Goal: Navigation & Orientation: Find specific page/section

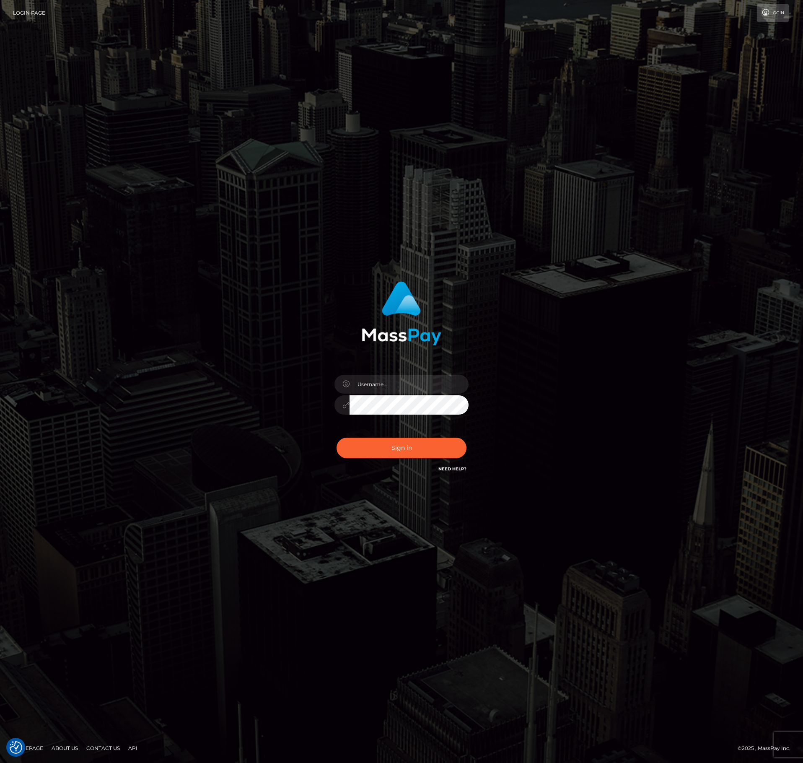
checkbox input "true"
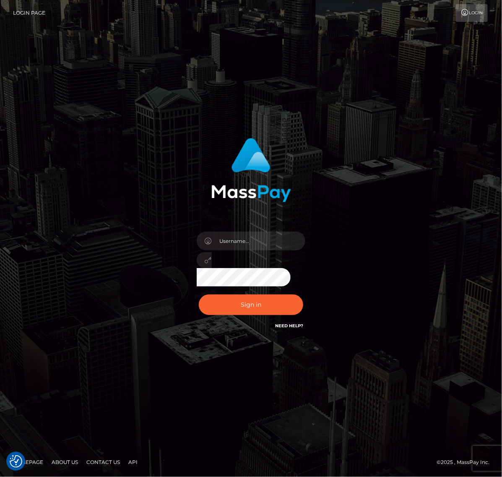
drag, startPoint x: 414, startPoint y: 270, endPoint x: 406, endPoint y: 270, distance: 8.4
click at [414, 270] on div "Sign in" at bounding box center [251, 238] width 402 height 213
click at [269, 246] on input "text" at bounding box center [259, 240] width 94 height 19
paste input "speralta"
type input "speralta"
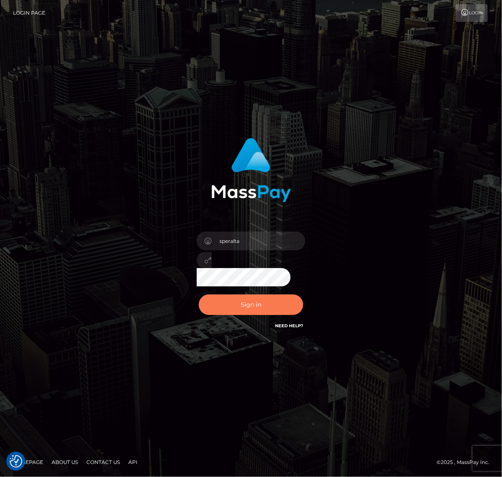
click at [279, 302] on button "Sign in" at bounding box center [251, 304] width 105 height 21
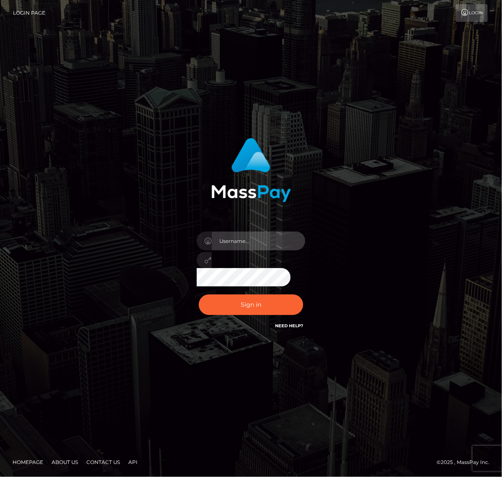
click at [272, 237] on input "text" at bounding box center [259, 240] width 94 height 19
type input "speralta"
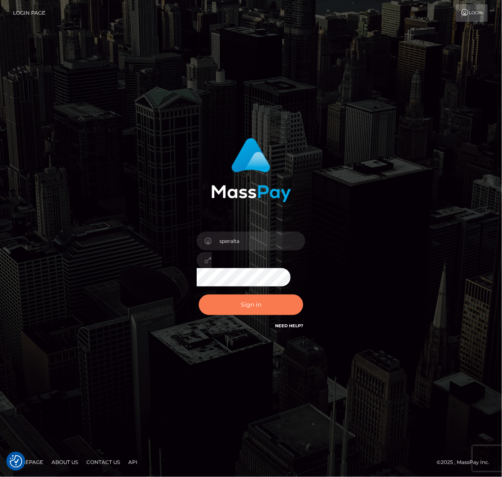
click at [257, 298] on button "Sign in" at bounding box center [251, 304] width 105 height 21
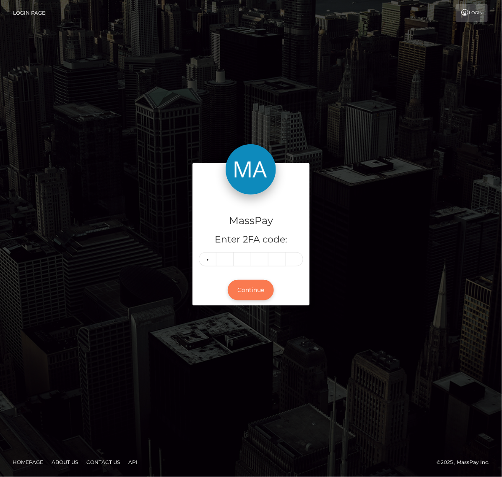
type input "5"
type input "9"
type input "7"
type input "5"
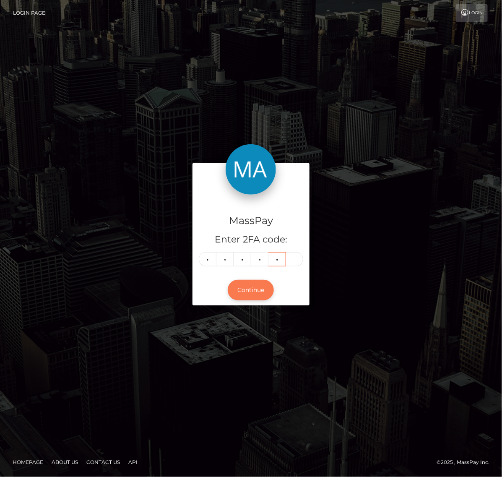
type input "5"
type input "1"
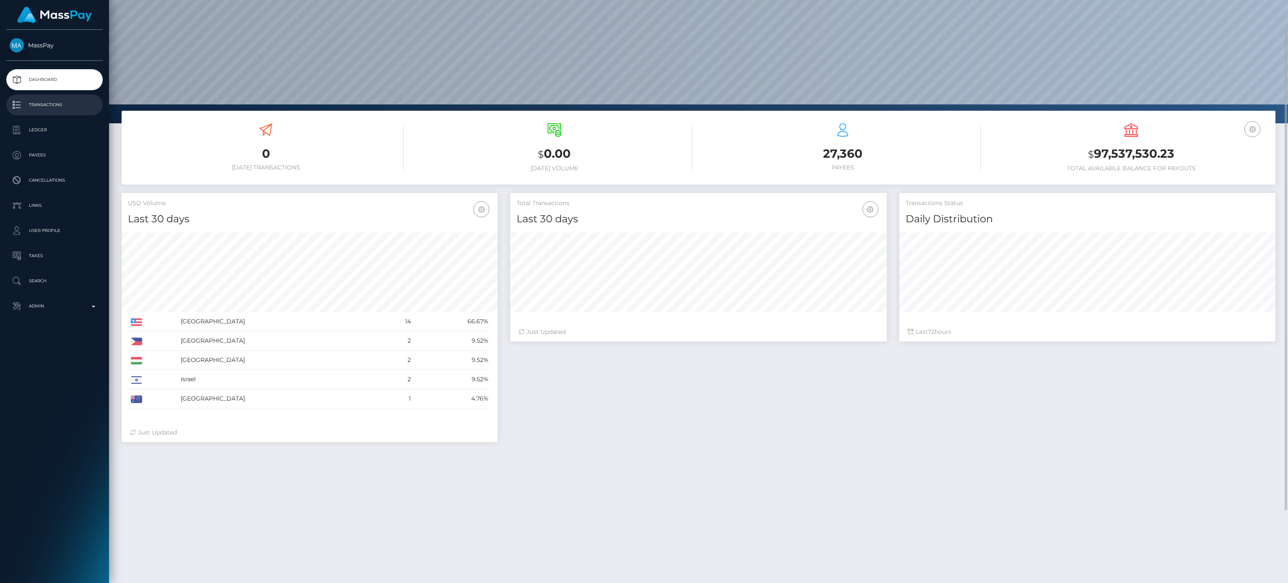
click at [50, 101] on p "Transactions" at bounding box center [55, 105] width 90 height 13
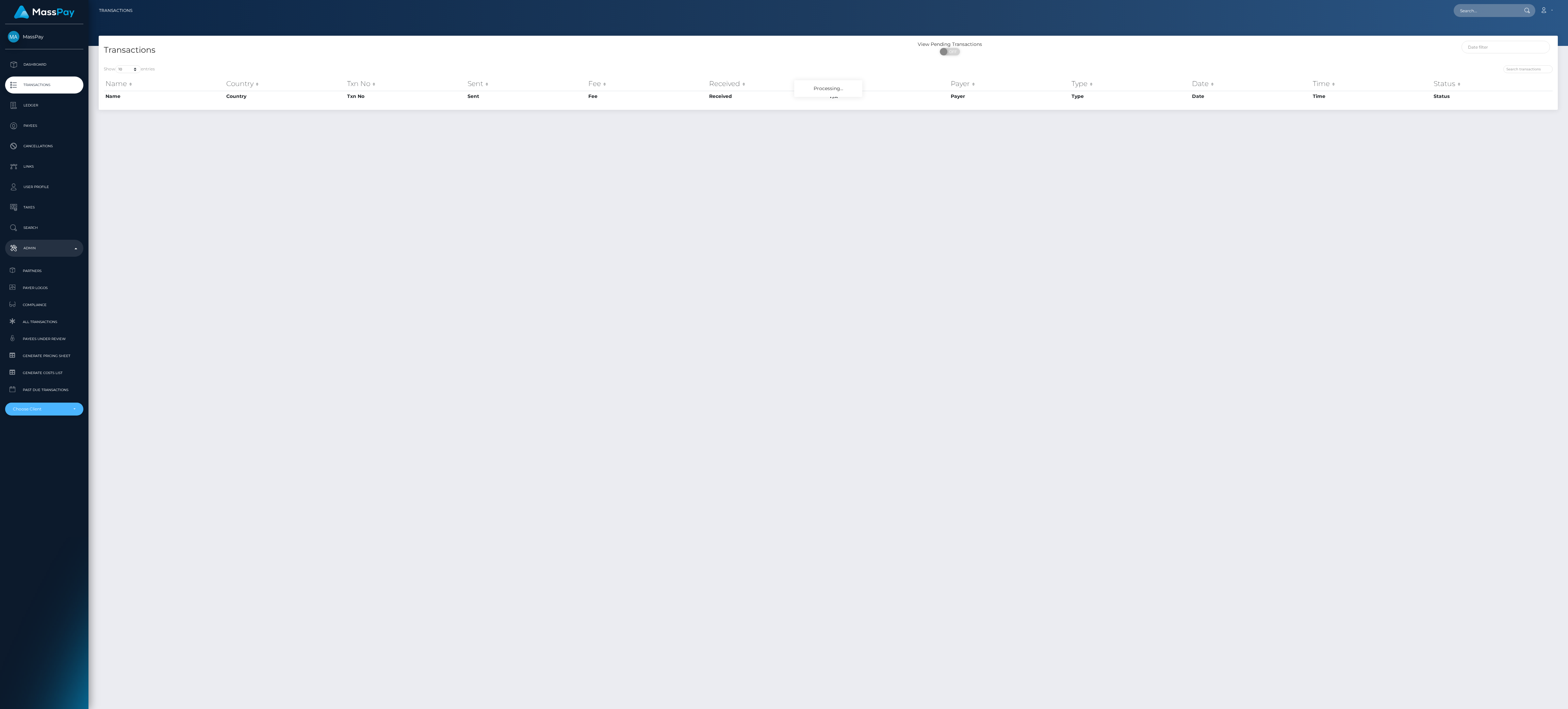
click at [64, 410] on div "Choose Client" at bounding box center [41, 409] width 55 height 6
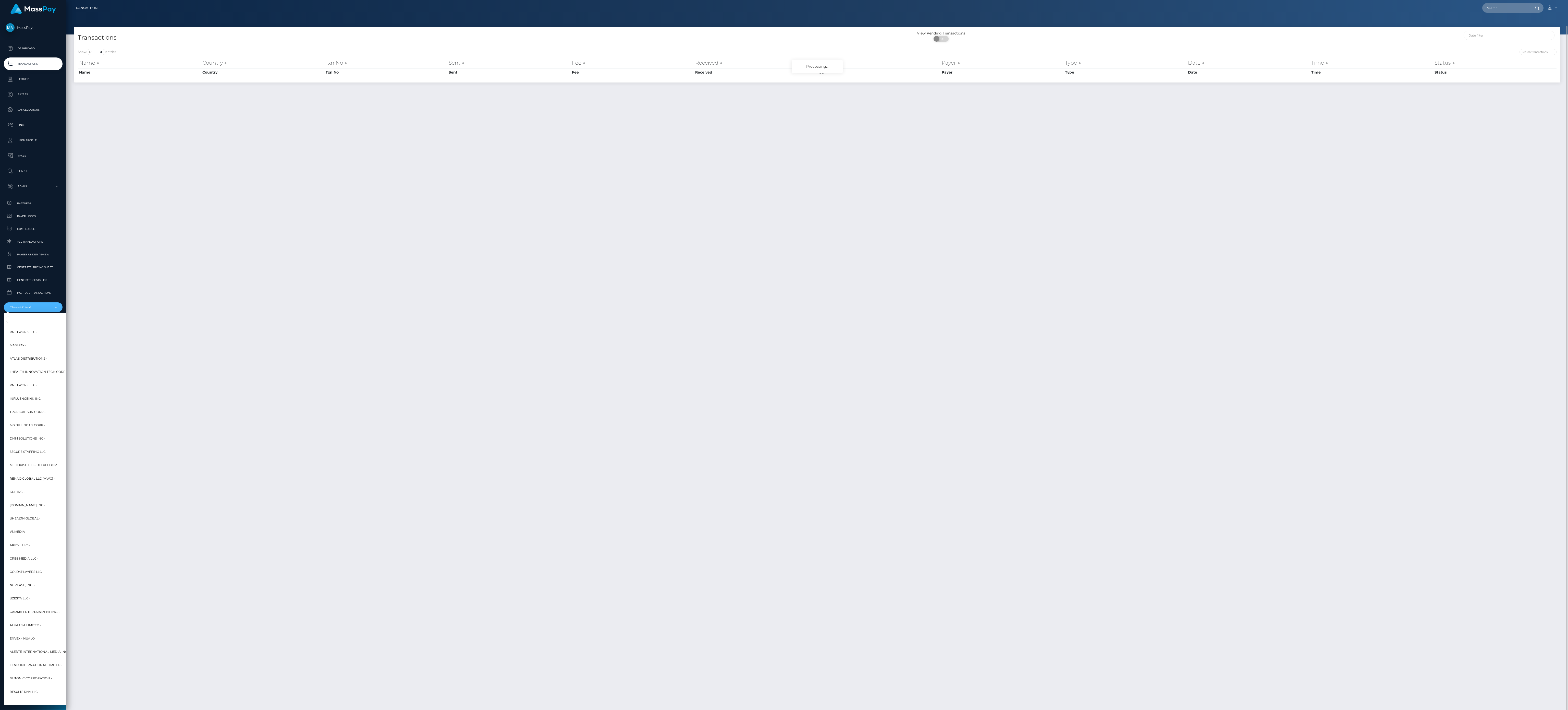
scroll to position [13, 0]
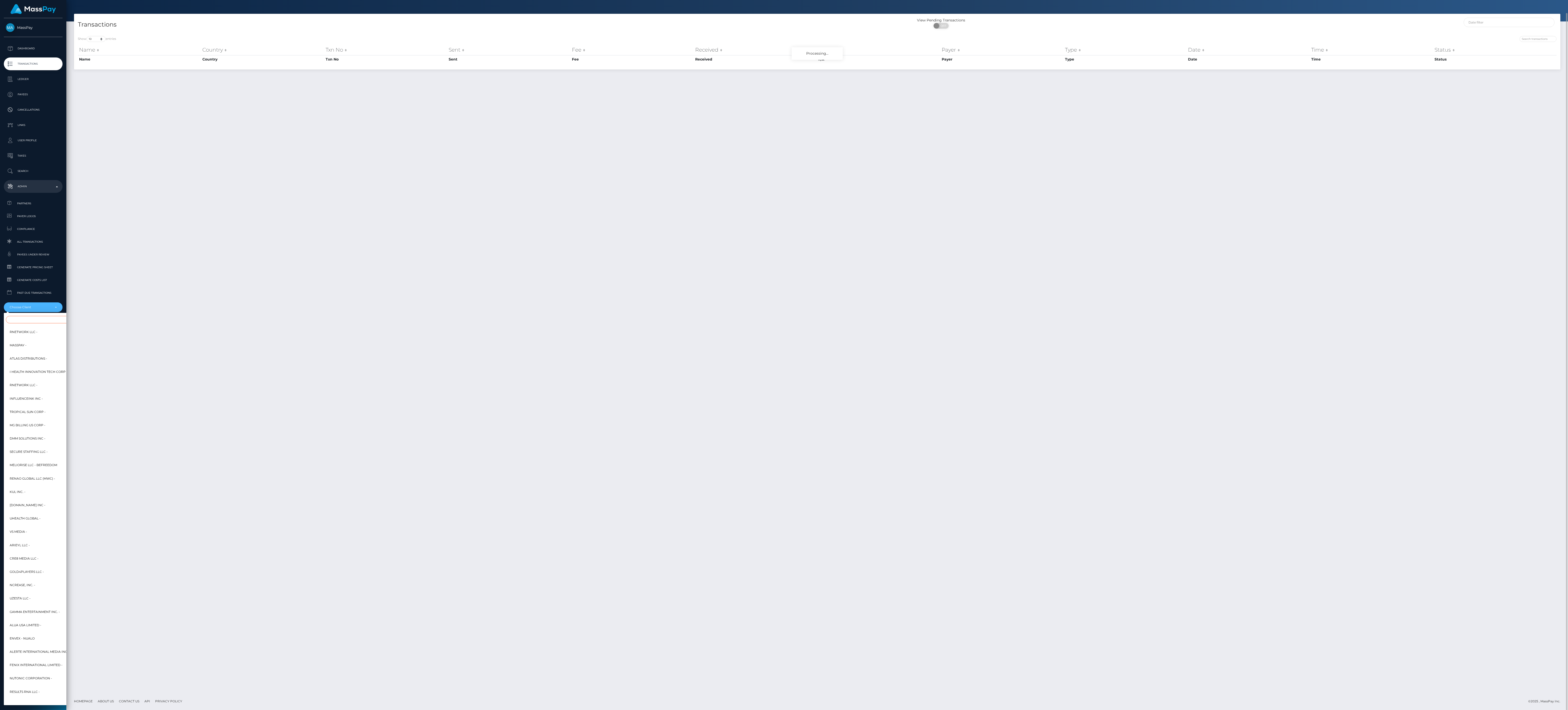
click at [33, 323] on input "Search" at bounding box center [62, 320] width 112 height 7
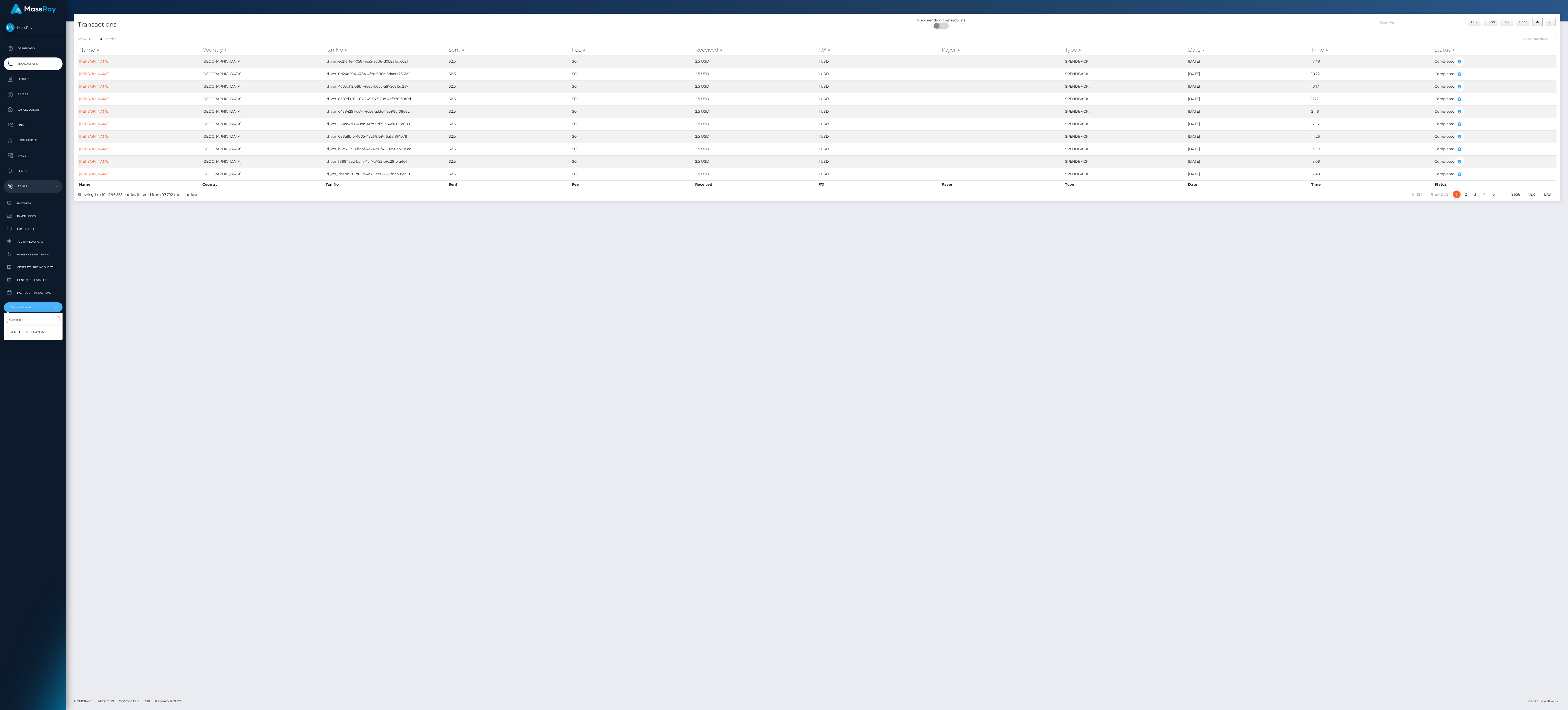
type input "Genetic"
click at [55, 333] on link "Genetic LIfespan Inc -" at bounding box center [37, 331] width 58 height 12
select select "256"
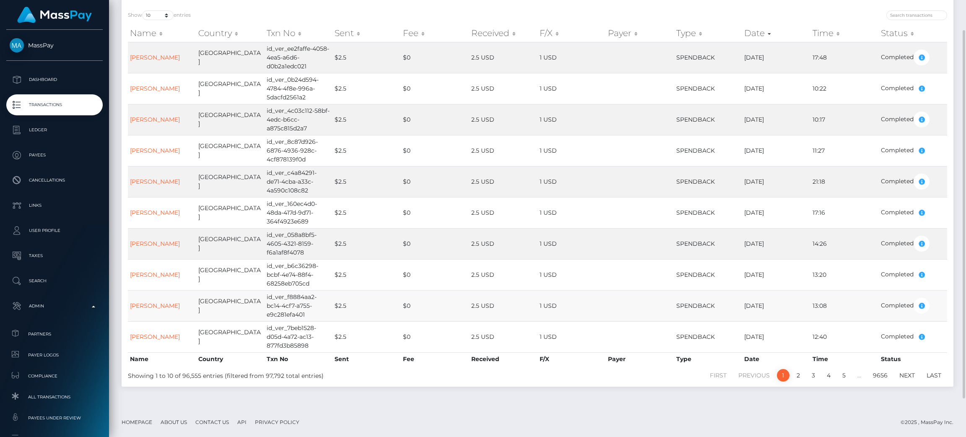
scroll to position [0, 0]
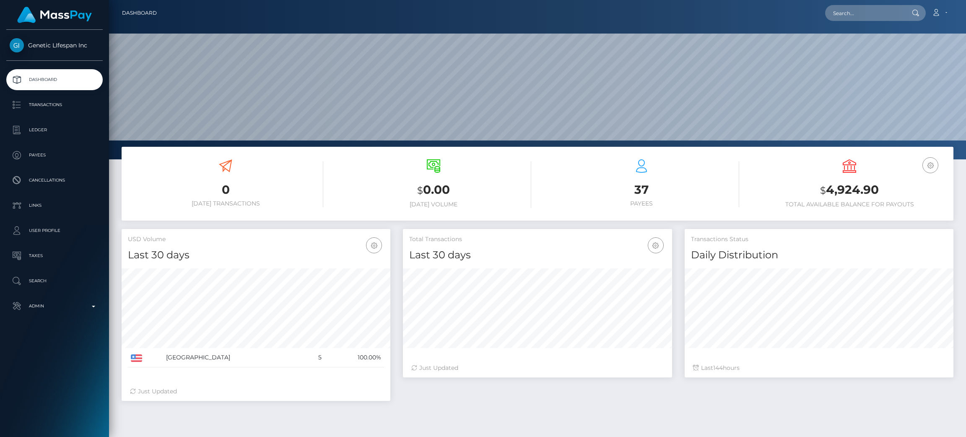
scroll to position [149, 269]
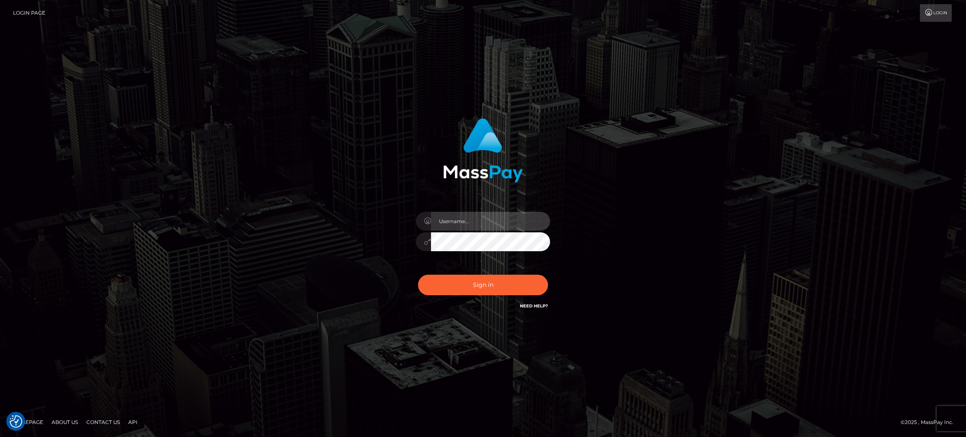
click at [504, 220] on input "text" at bounding box center [490, 221] width 119 height 19
type input "speralta"
click at [484, 283] on button "Sign in" at bounding box center [483, 285] width 130 height 21
drag, startPoint x: 0, startPoint y: 0, endPoint x: 509, endPoint y: 218, distance: 553.9
click at [509, 218] on input "text" at bounding box center [490, 221] width 119 height 19
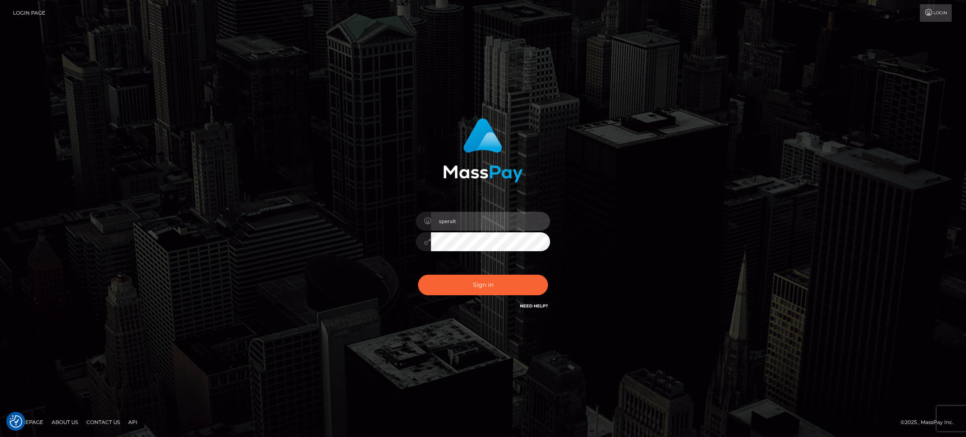
type input "speralta"
click at [849, 263] on div "speralta Sign in" at bounding box center [483, 218] width 966 height 339
click at [457, 276] on button "Sign in" at bounding box center [483, 285] width 130 height 21
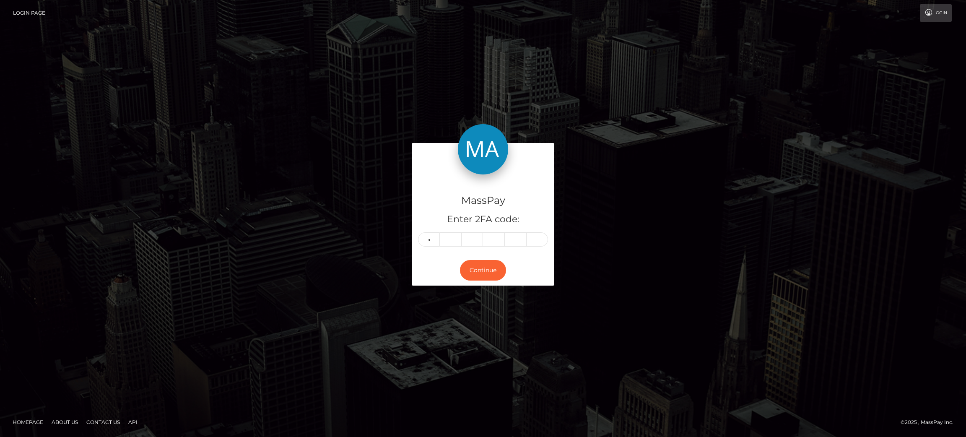
type input "2"
type input "3"
type input "7"
type input "4"
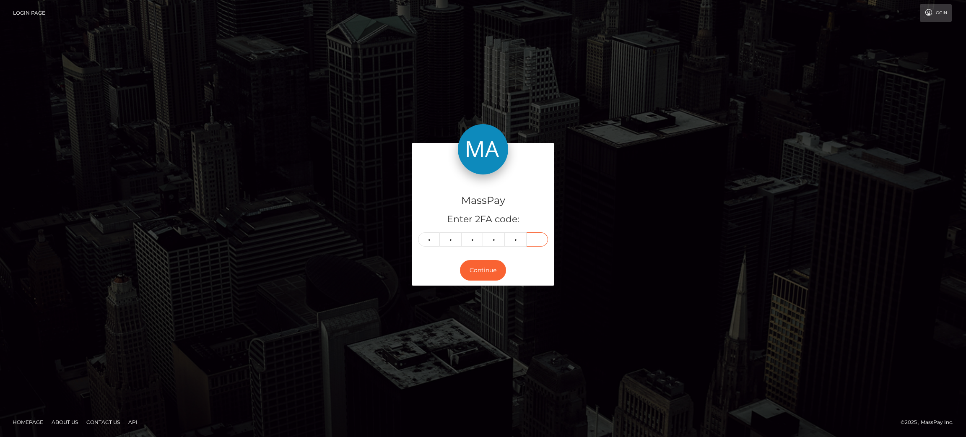
type input "1"
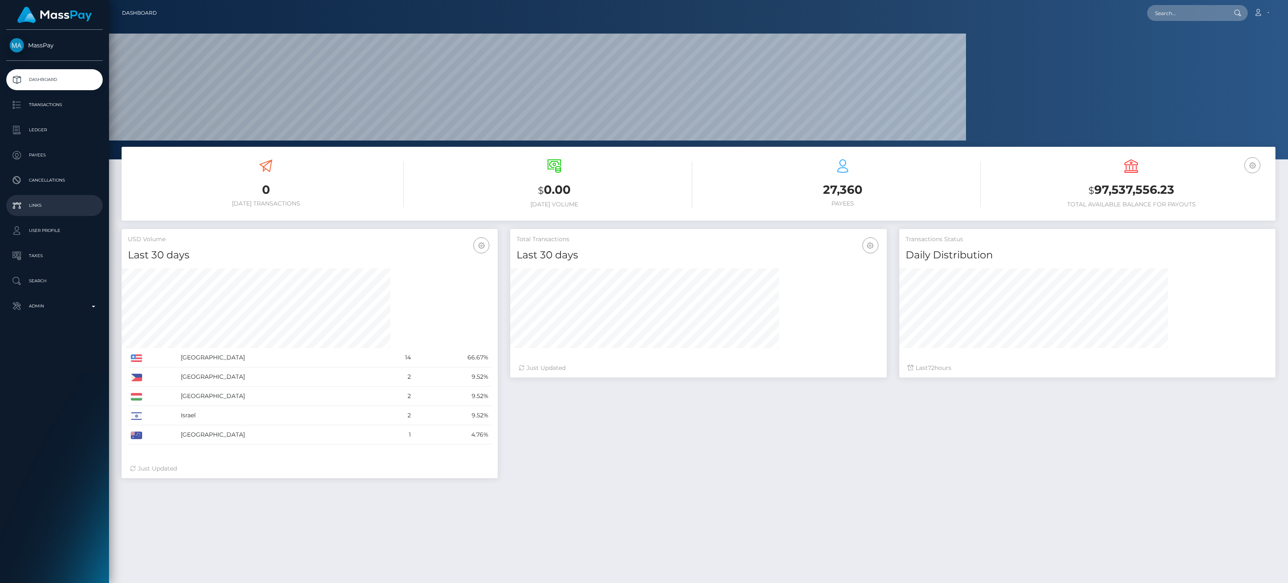
scroll to position [148, 376]
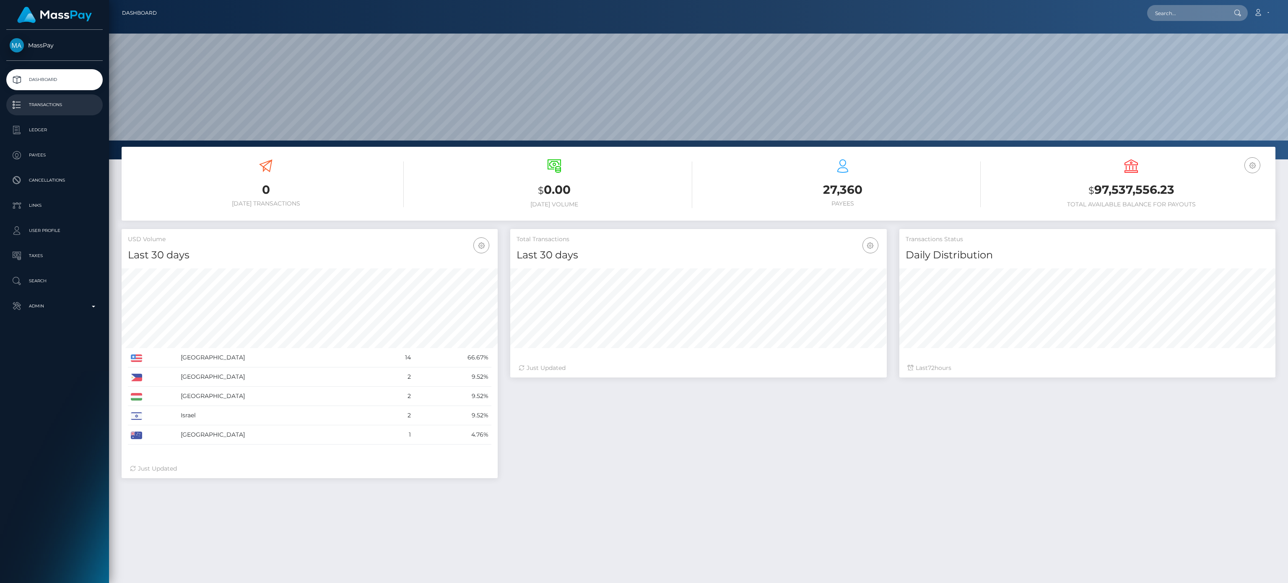
click at [79, 102] on p "Transactions" at bounding box center [55, 105] width 90 height 13
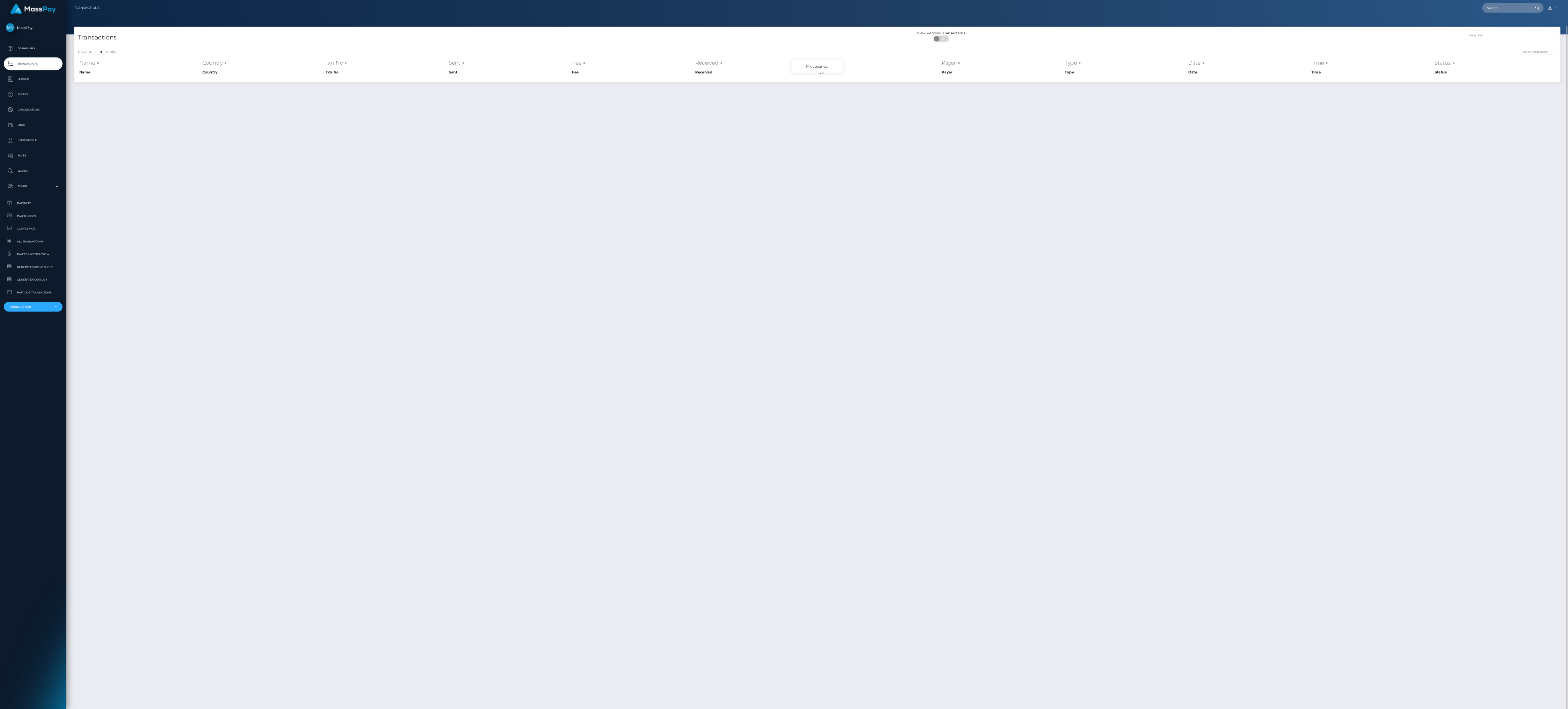
scroll to position [17, 0]
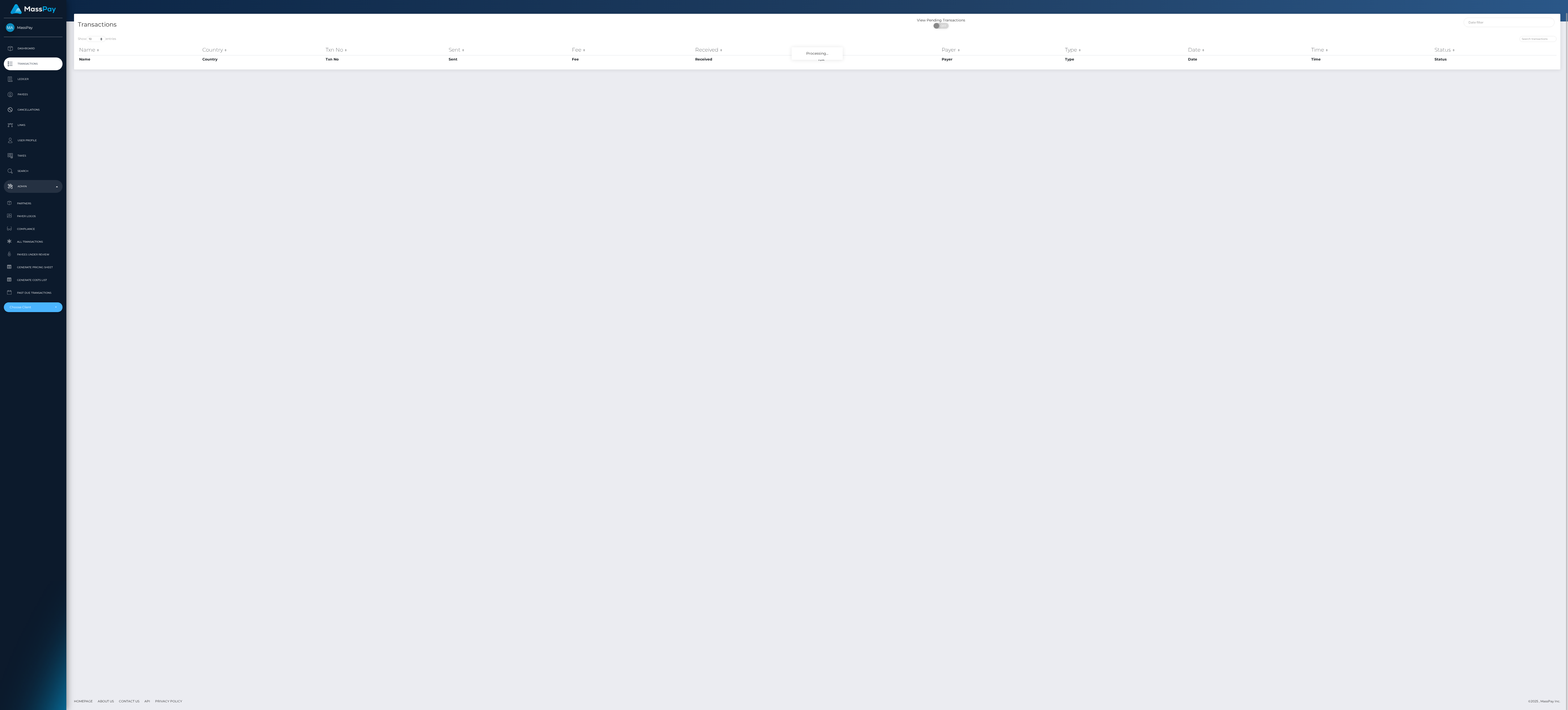
click at [51, 311] on div "Choose Client" at bounding box center [33, 307] width 58 height 10
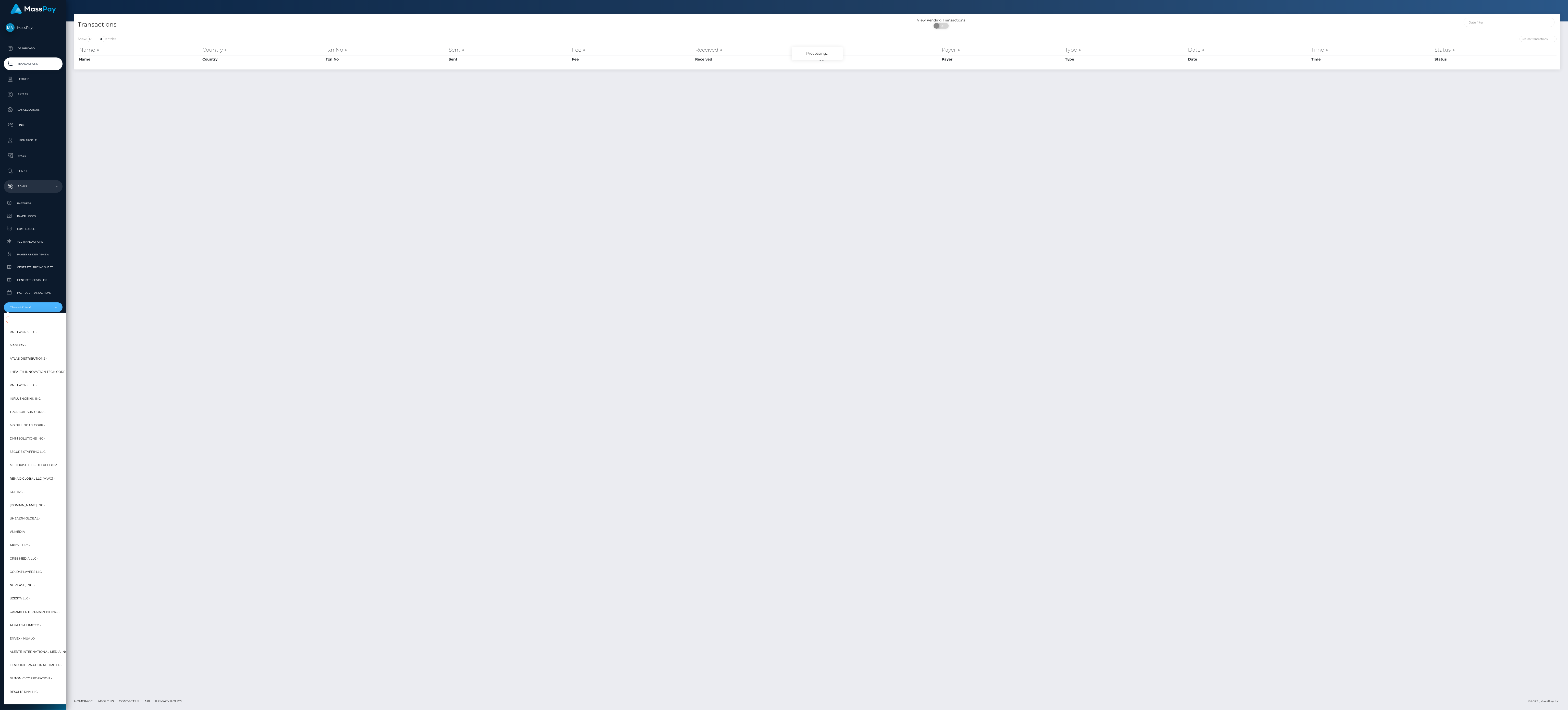
click at [41, 318] on input "Search" at bounding box center [62, 320] width 112 height 7
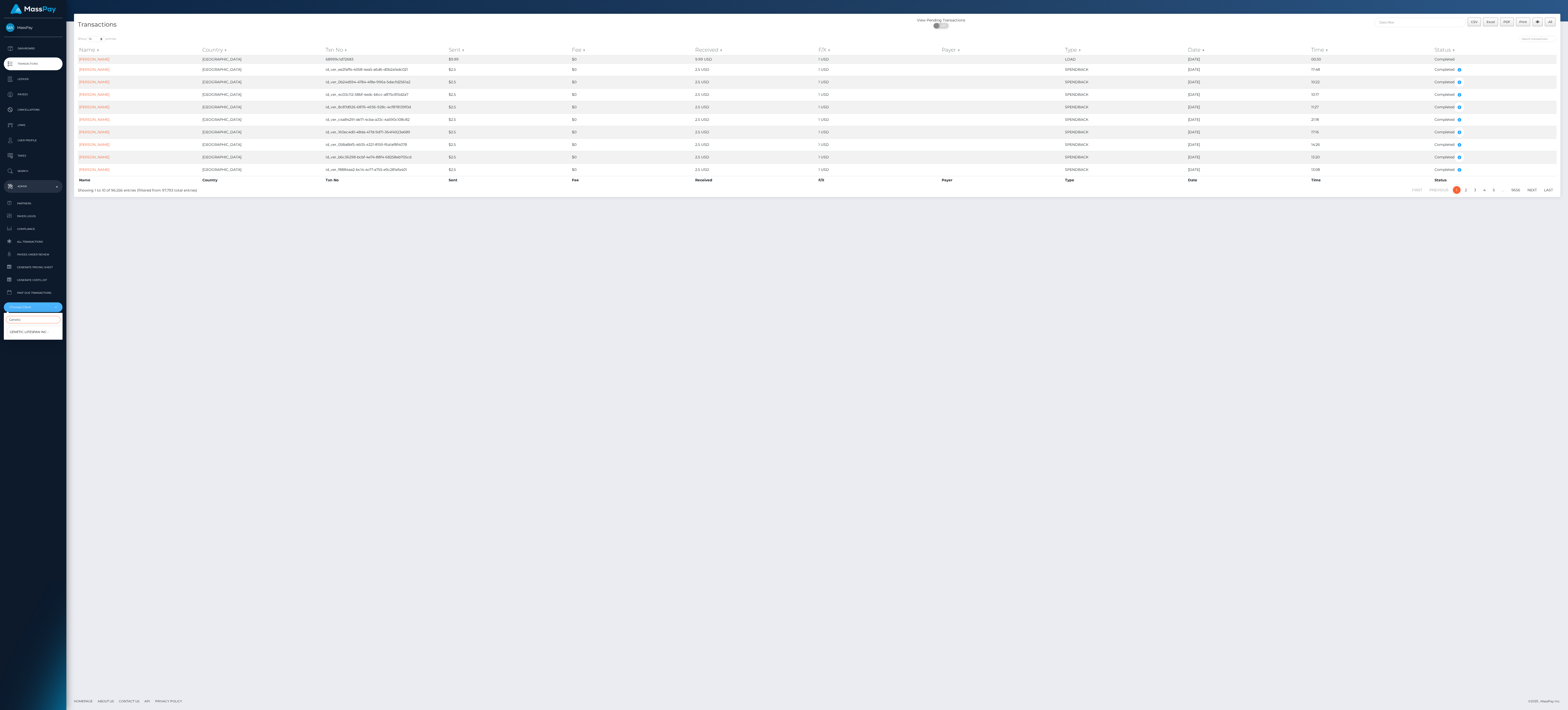
type input "Genetic"
drag, startPoint x: 51, startPoint y: 334, endPoint x: 379, endPoint y: 377, distance: 330.8
click at [52, 334] on link "Genetic LIfespan Inc -" at bounding box center [37, 331] width 58 height 12
select select "256"
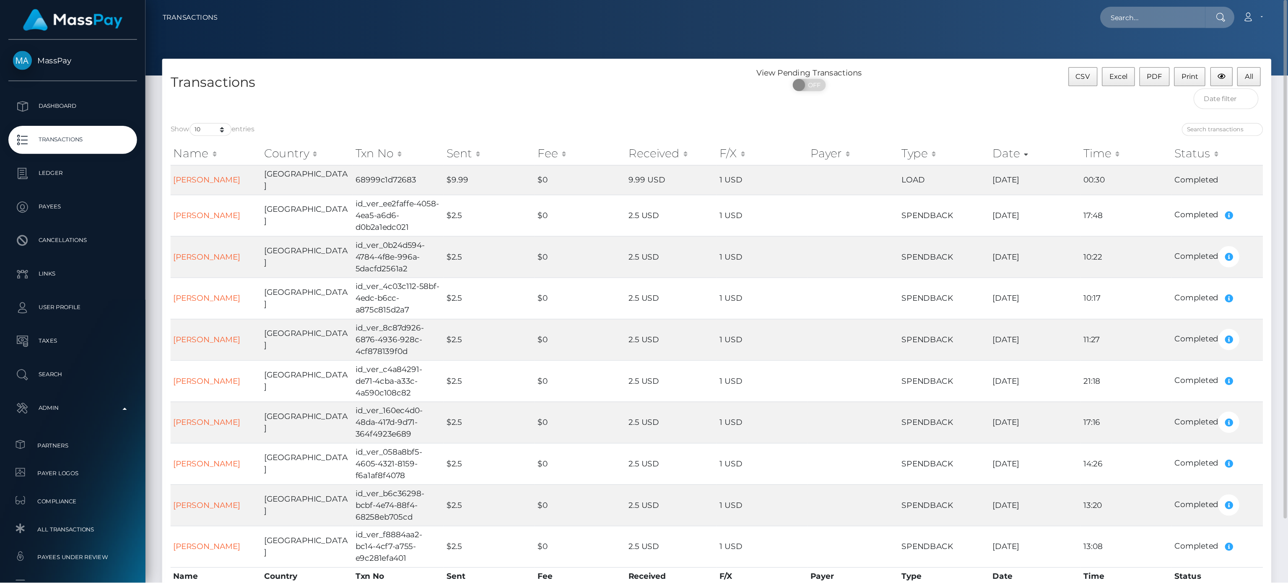
scroll to position [21, 0]
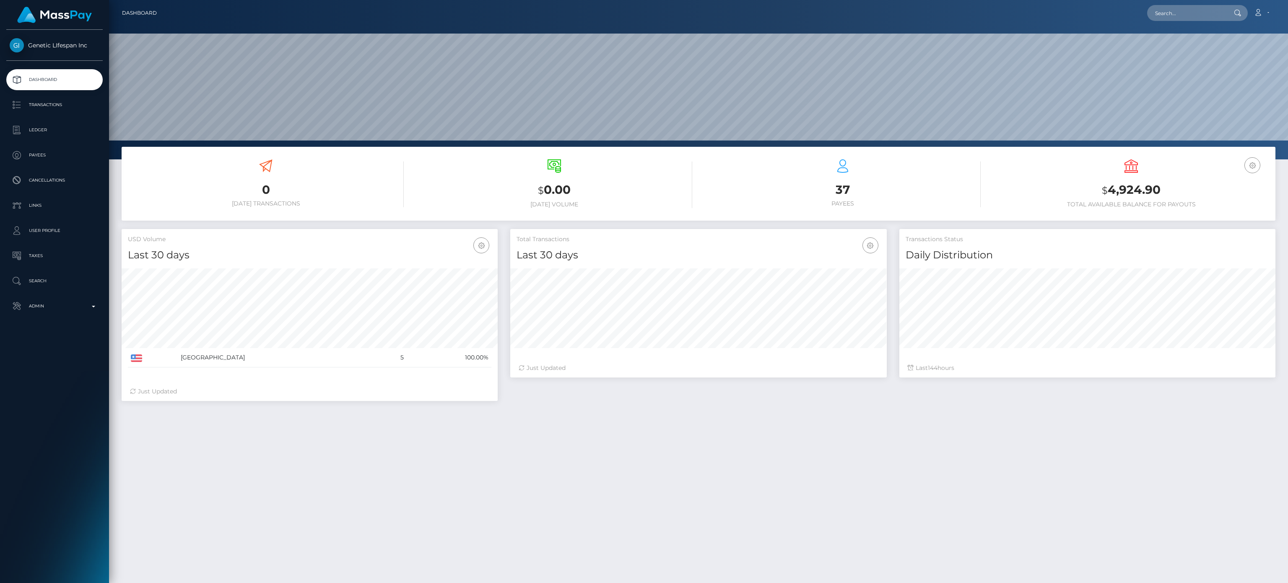
scroll to position [148, 376]
click at [52, 99] on p "Transactions" at bounding box center [55, 105] width 90 height 13
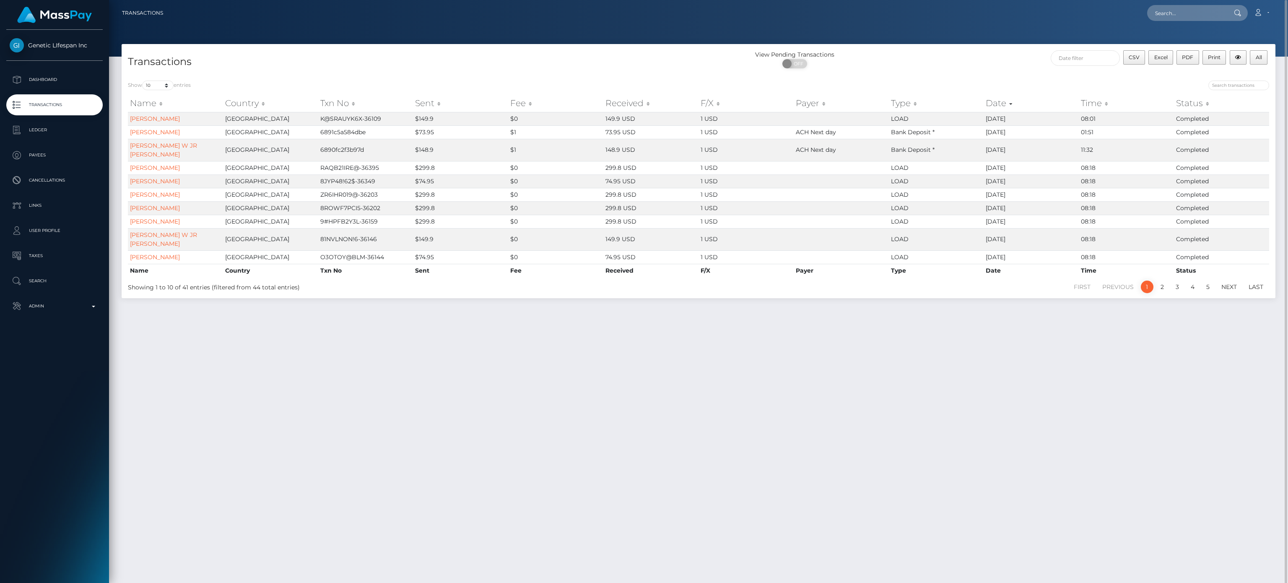
click at [1081, 44] on div "Transactions View Pending Transactions ON OFF CSV Excel PDF Print All" at bounding box center [699, 59] width 1154 height 30
click at [1083, 57] on input "text" at bounding box center [1085, 58] width 69 height 16
click at [1199, 381] on div "Transactions View Pending Transactions ON OFF CSV Excel PDF Print All Show 10 2…" at bounding box center [698, 309] width 1179 height 531
click at [1246, 78] on div "Show 10 25 50 100 250 500 1,000 3,500 All entries Name Country Txn No Sent Fee …" at bounding box center [699, 186] width 1154 height 224
click at [1248, 86] on input "search" at bounding box center [1238, 85] width 61 height 10
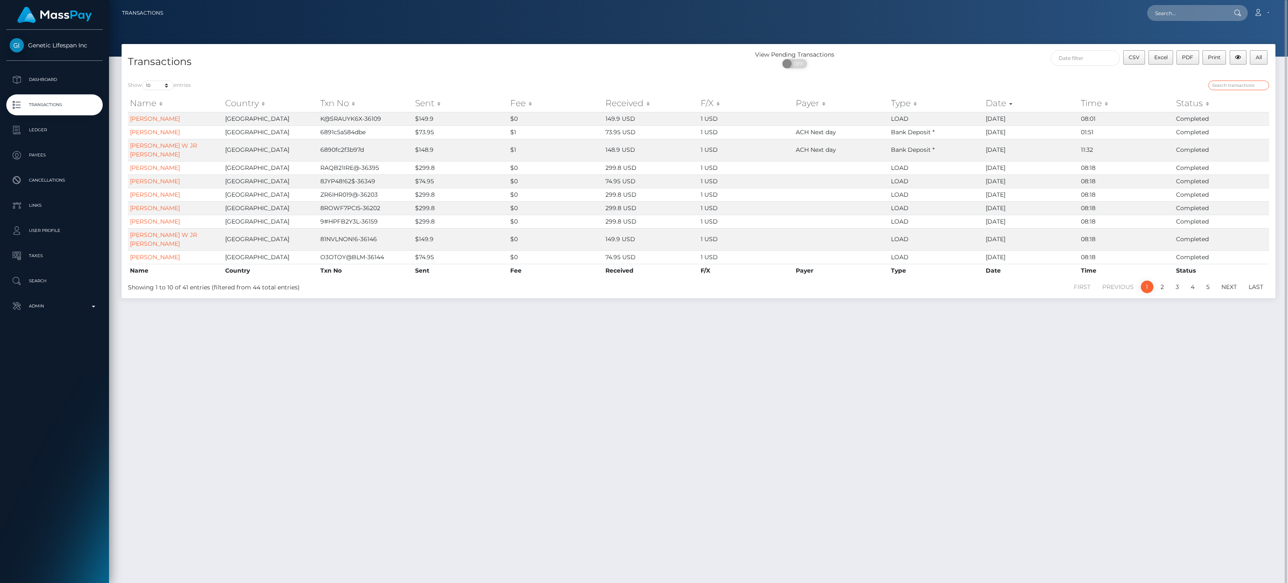
click at [1247, 84] on input "search" at bounding box center [1238, 85] width 61 height 10
click at [1100, 55] on input "text" at bounding box center [1085, 58] width 69 height 16
click at [1067, 75] on th at bounding box center [1059, 78] width 13 height 11
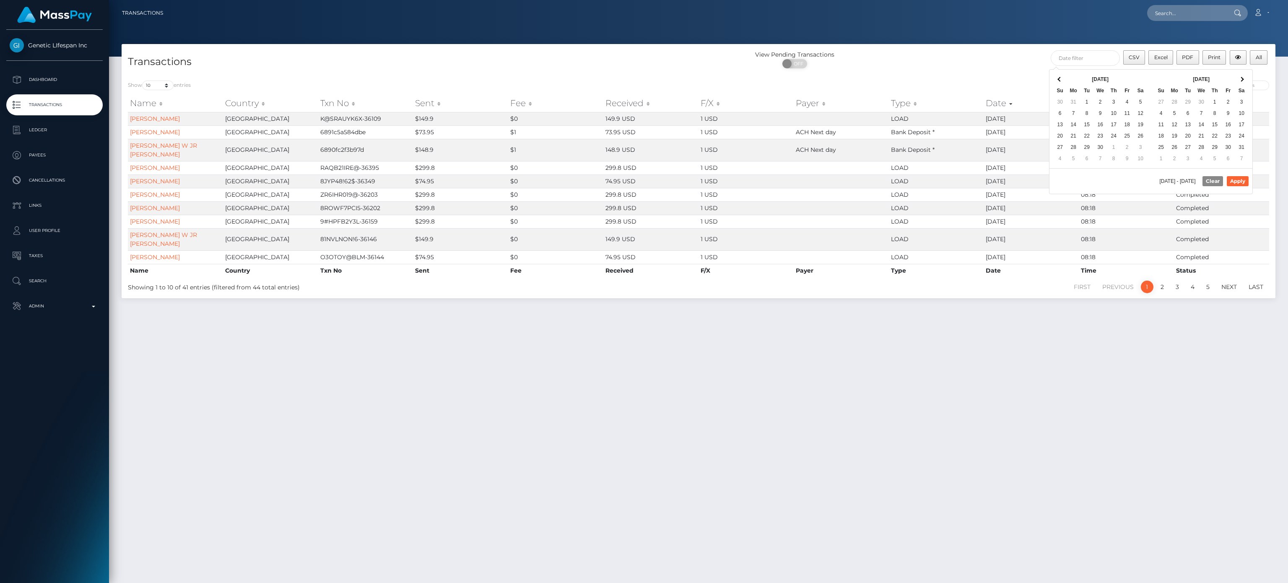
click at [1067, 75] on th at bounding box center [1059, 78] width 13 height 11
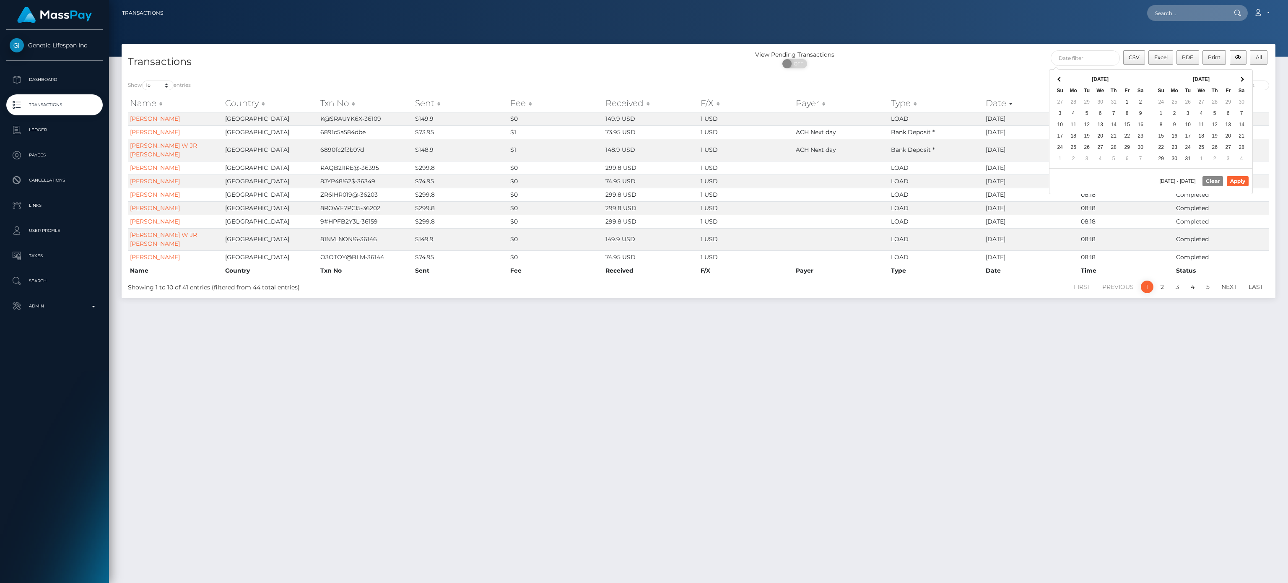
click at [1067, 75] on th at bounding box center [1059, 78] width 13 height 11
click at [1249, 77] on div "Sep 2024 Su Mo Tu We Th Fr Sa 25 26 27 28 29 30 31 1 2 3 4 5 6 7 8 9 10 11 12 1…" at bounding box center [1201, 119] width 95 height 92
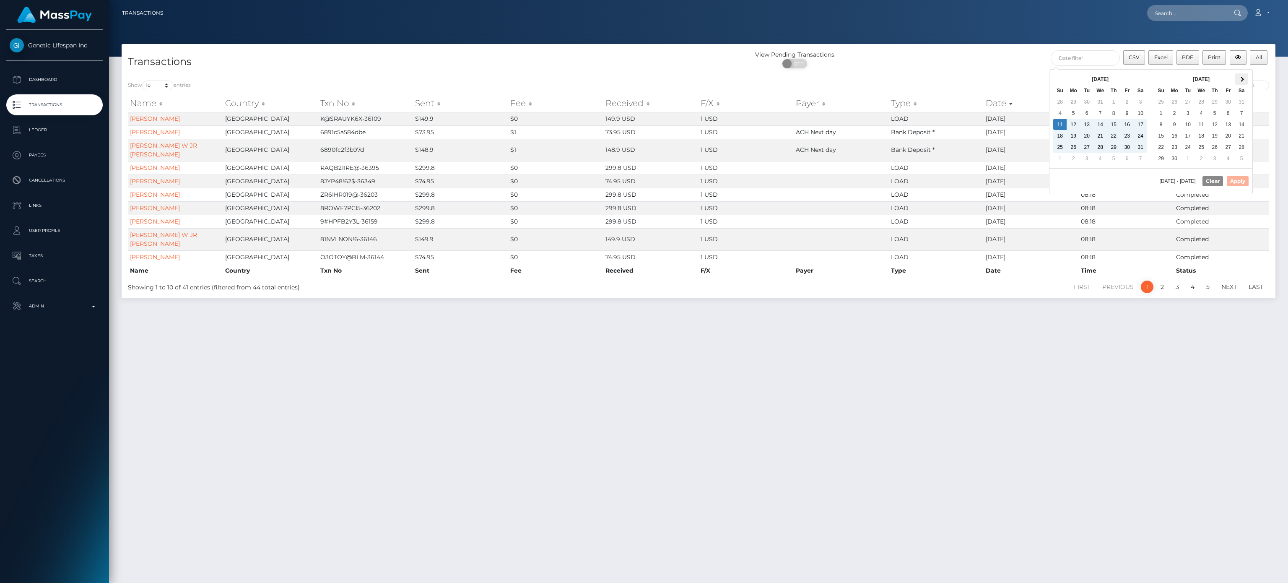
click at [1247, 79] on th at bounding box center [1241, 78] width 13 height 11
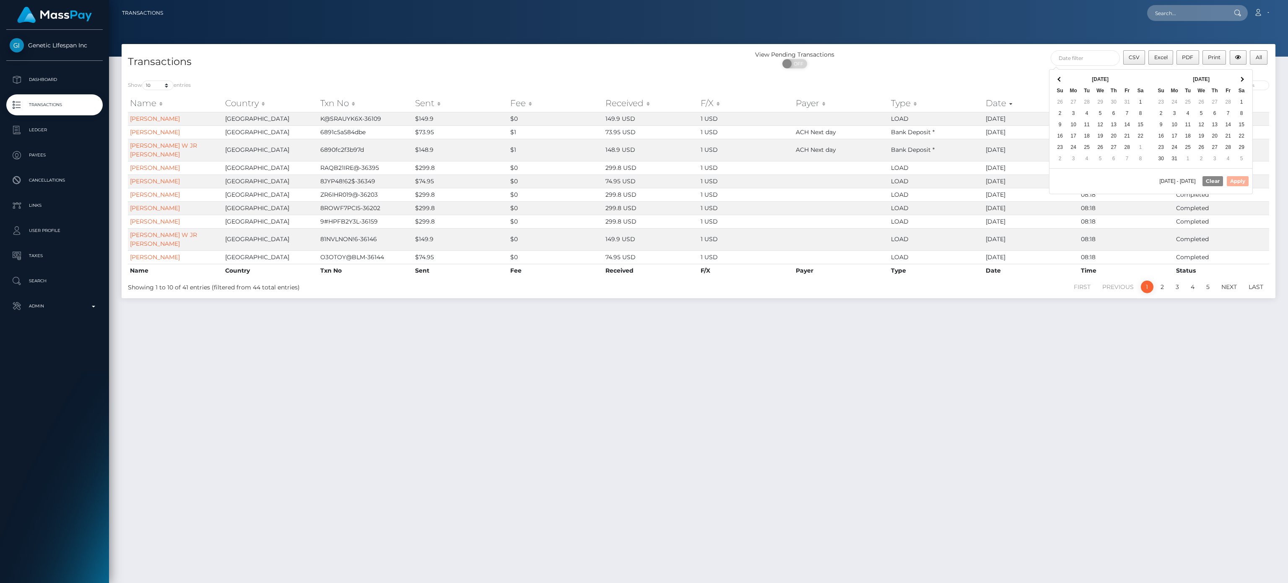
click at [1247, 79] on th at bounding box center [1241, 78] width 13 height 11
click at [1238, 184] on button "Apply" at bounding box center [1238, 181] width 22 height 10
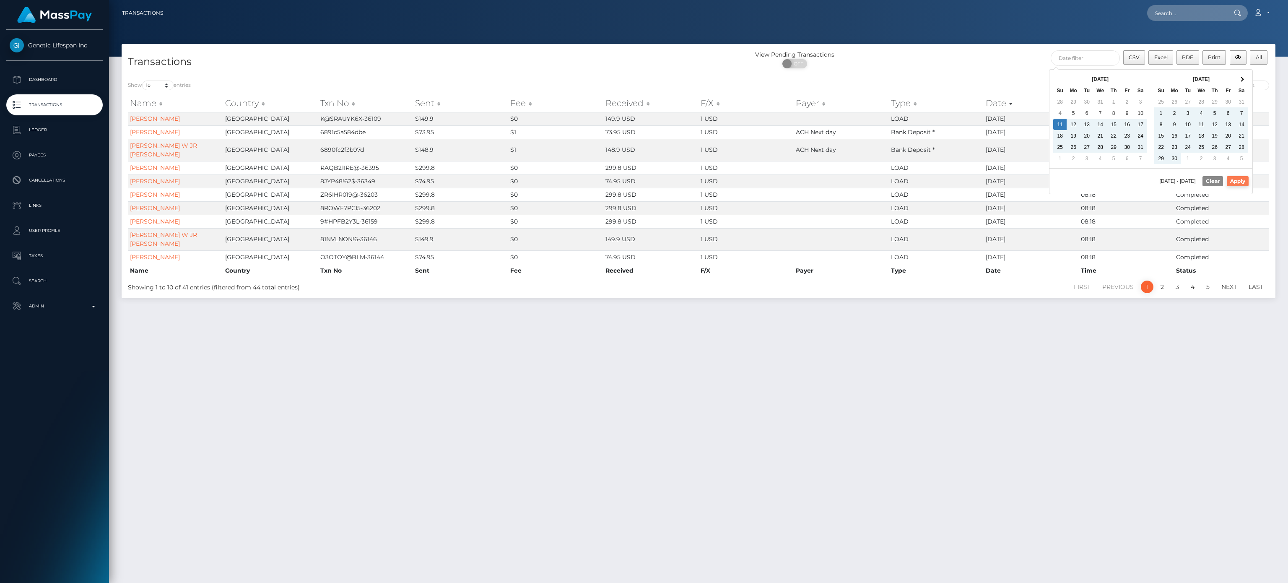
type input "08/11/2024 - 08/11/2025"
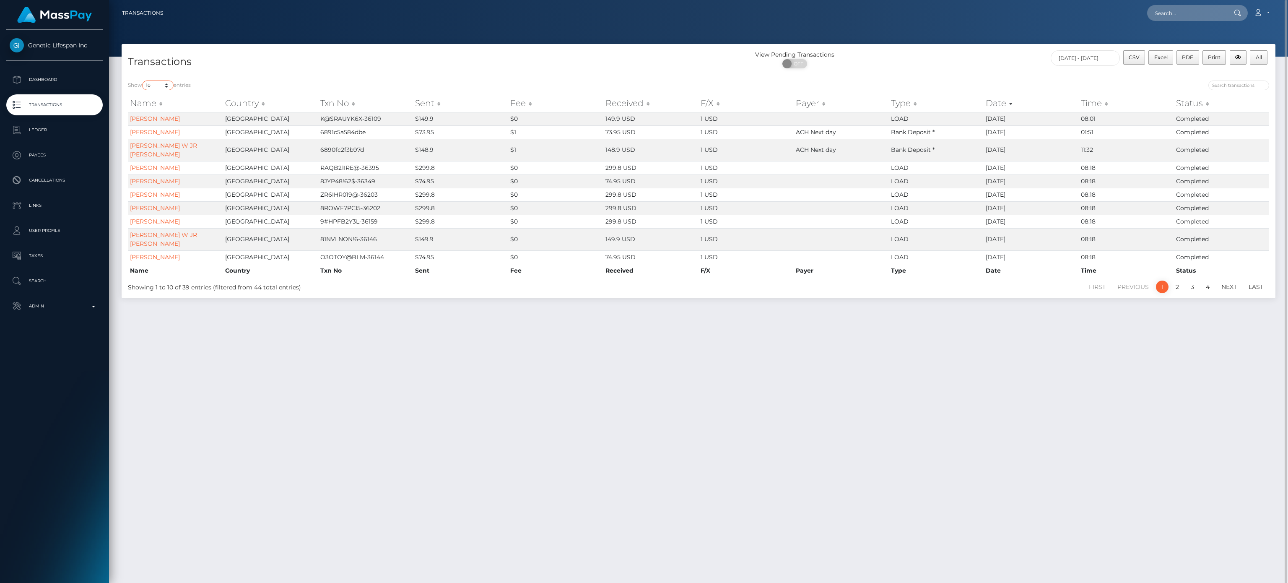
click at [158, 81] on select "10 25 50 100 250 500 1,000 3,500 All" at bounding box center [157, 85] width 31 height 10
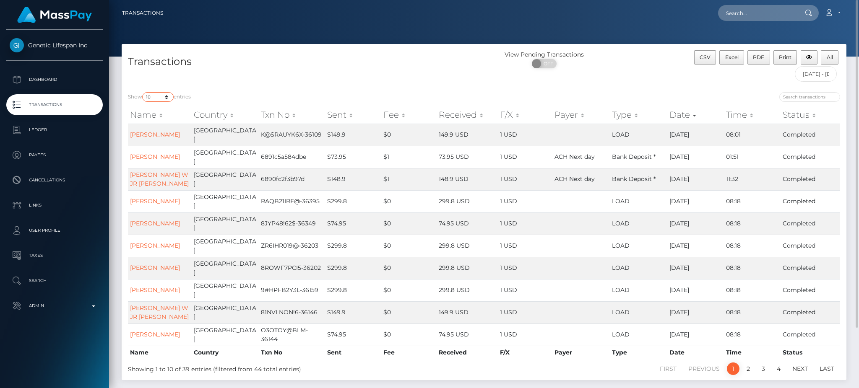
click at [153, 101] on select "10 25 50 100 250 500 1,000 3,500 All" at bounding box center [157, 97] width 31 height 10
select select "-1"
click at [143, 93] on select "10 25 50 100 250 500 1,000 3,500 All" at bounding box center [157, 97] width 31 height 10
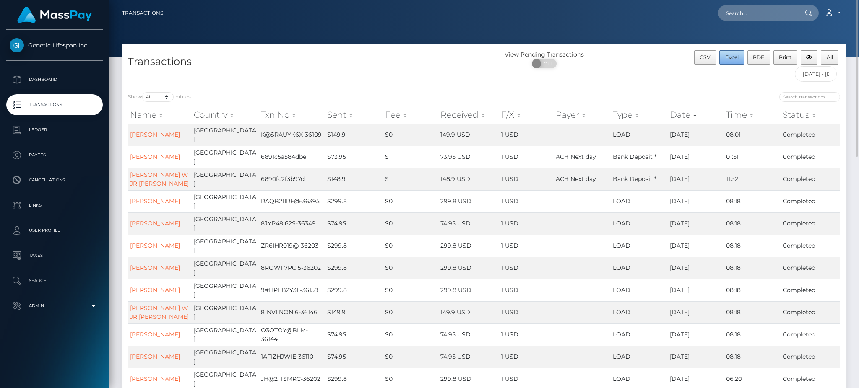
click at [733, 57] on span "Excel" at bounding box center [731, 57] width 13 height 6
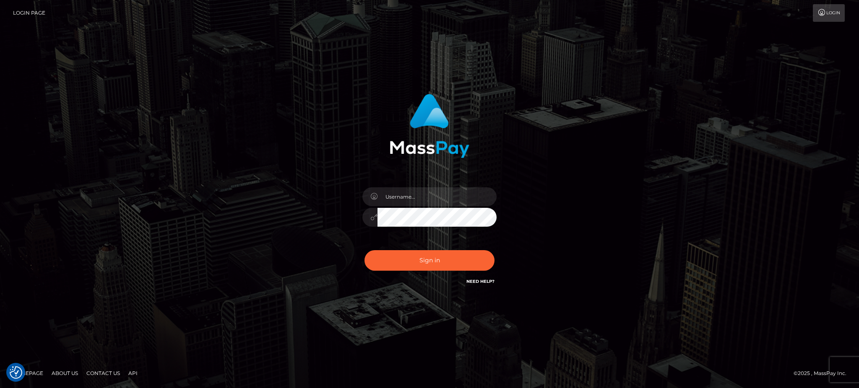
checkbox input "true"
